Goal: Information Seeking & Learning: Learn about a topic

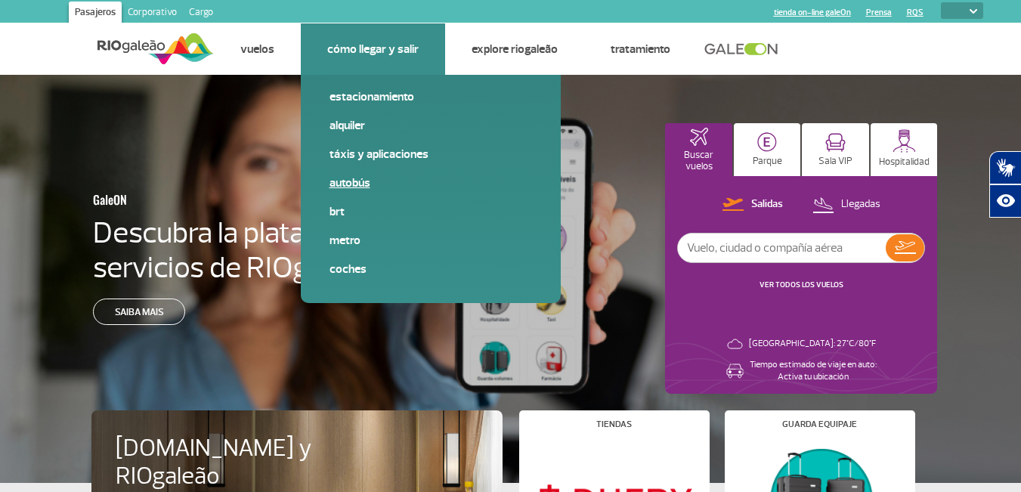
click at [347, 181] on link "Autobús" at bounding box center [430, 183] width 203 height 17
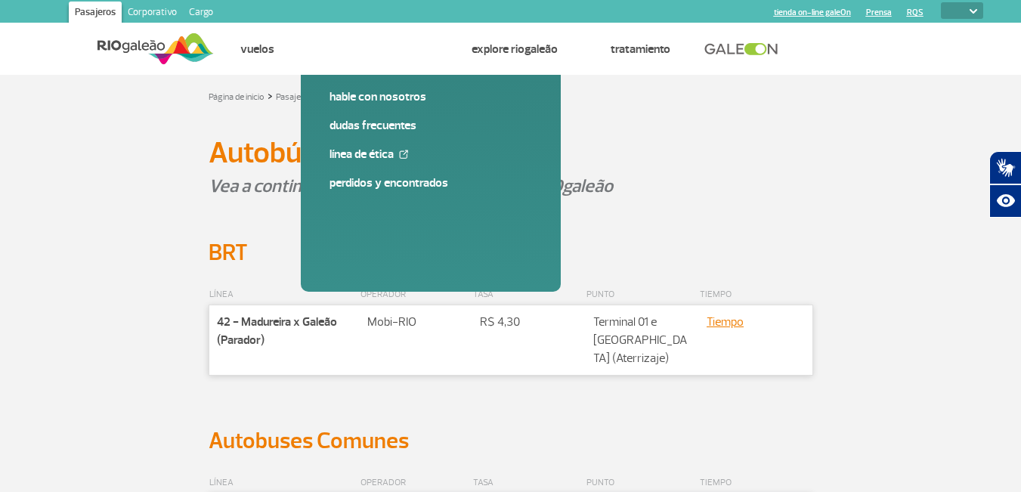
click at [958, 11] on select "PT ENG ESP" at bounding box center [962, 10] width 42 height 17
select select "es"
click at [941, 2] on select "PT ENG ESP" at bounding box center [962, 10] width 42 height 17
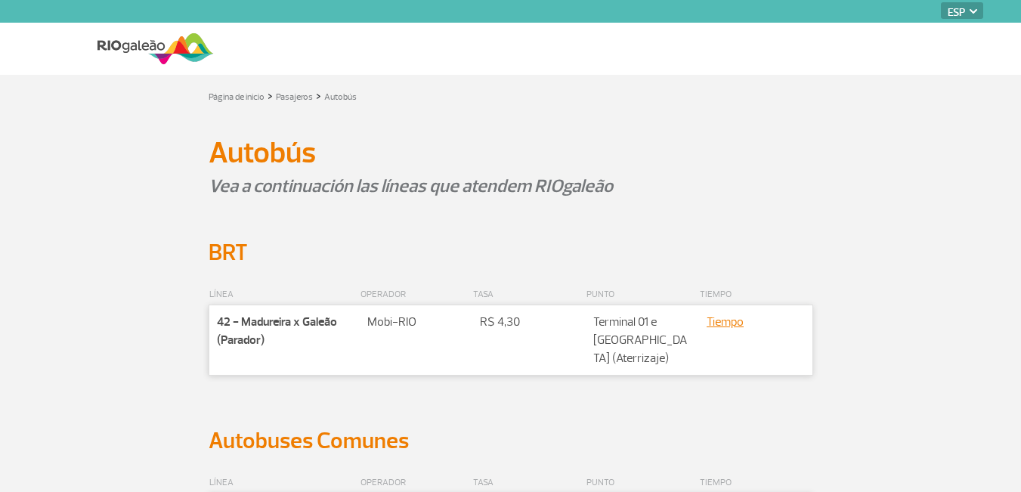
select select "es"
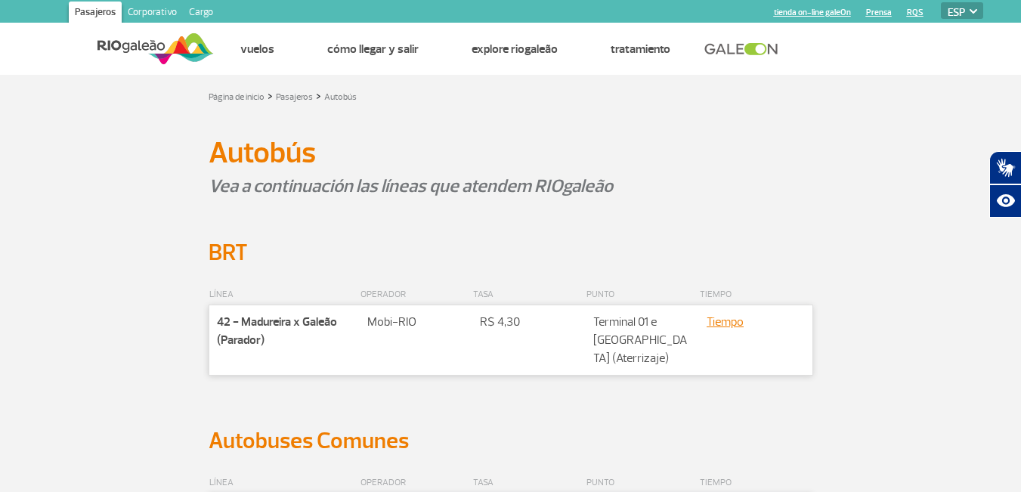
click at [966, 6] on select "PT ENG ESP" at bounding box center [962, 10] width 42 height 17
click at [941, 2] on select "PT ENG ESP" at bounding box center [962, 10] width 42 height 17
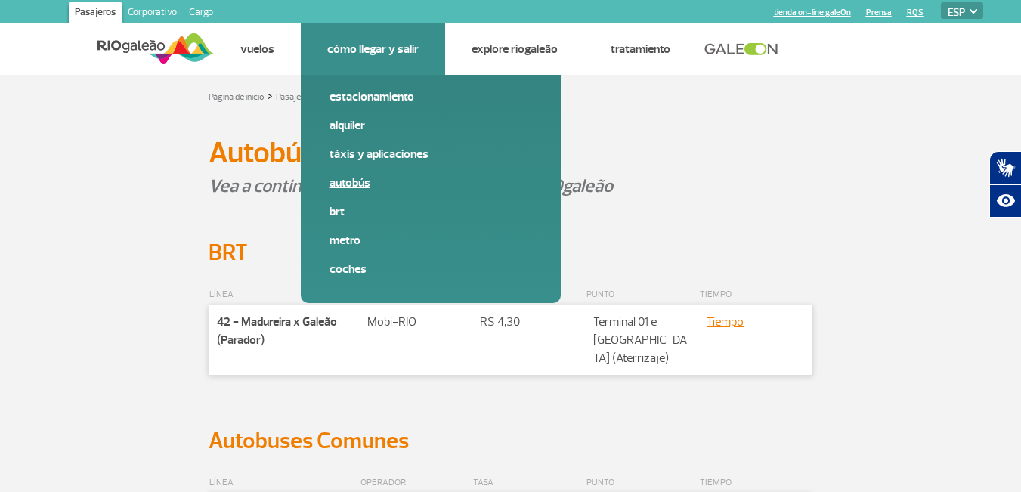
click at [345, 178] on link "Autobús" at bounding box center [430, 183] width 203 height 17
